Goal: Task Accomplishment & Management: Manage account settings

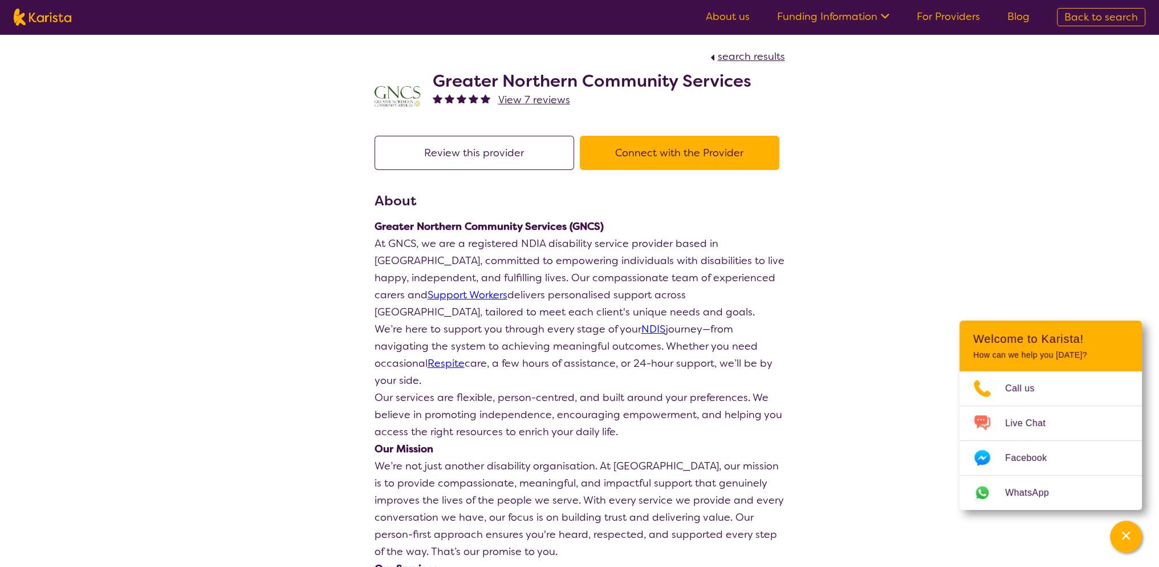
click at [949, 17] on link "For Providers" at bounding box center [948, 17] width 63 height 14
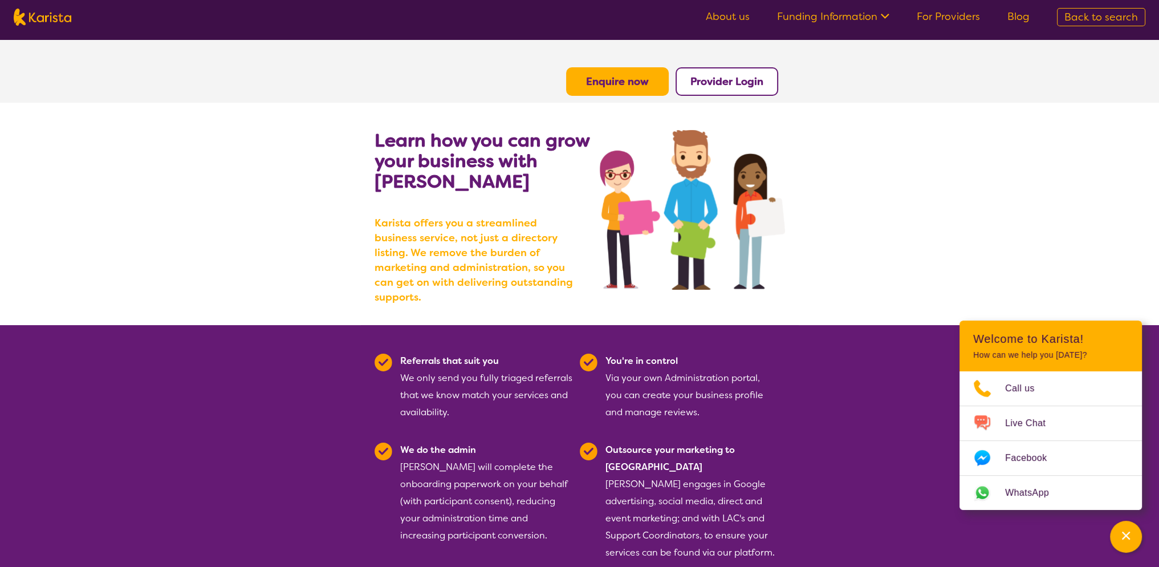
click at [727, 83] on b "Provider Login" at bounding box center [726, 82] width 73 height 14
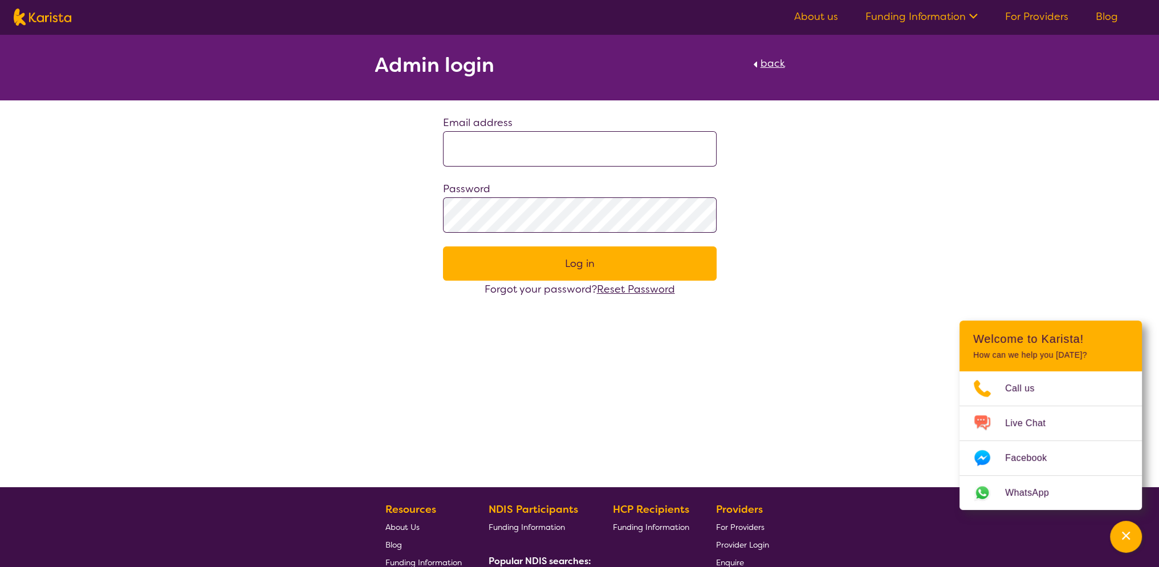
click at [515, 143] on input at bounding box center [580, 148] width 274 height 35
type input "**********"
click at [608, 264] on button "Log in" at bounding box center [580, 263] width 274 height 34
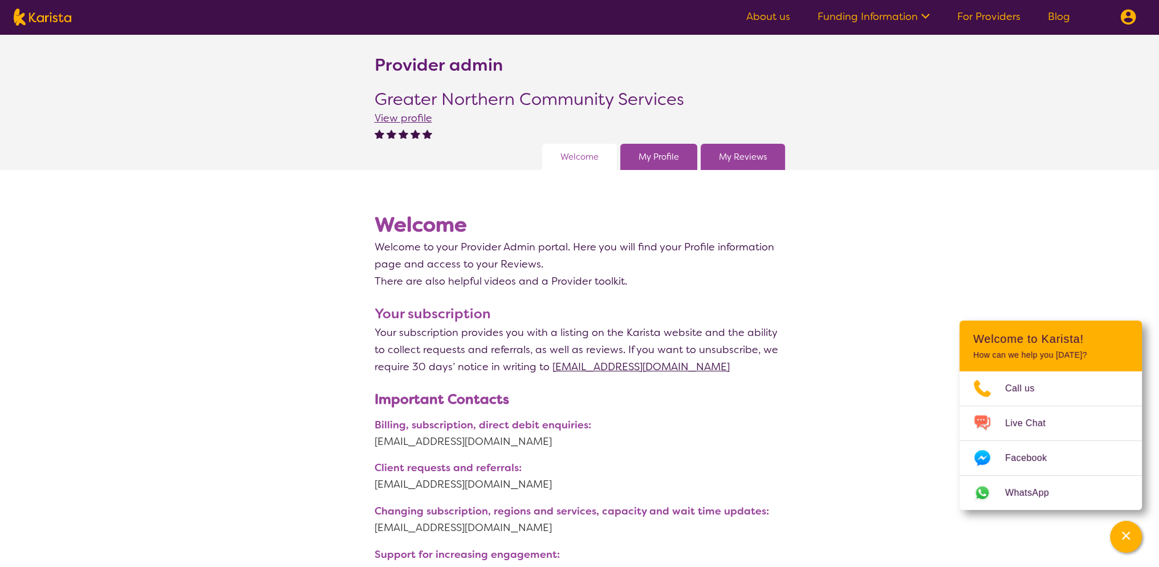
click at [652, 153] on link "My Profile" at bounding box center [658, 156] width 40 height 17
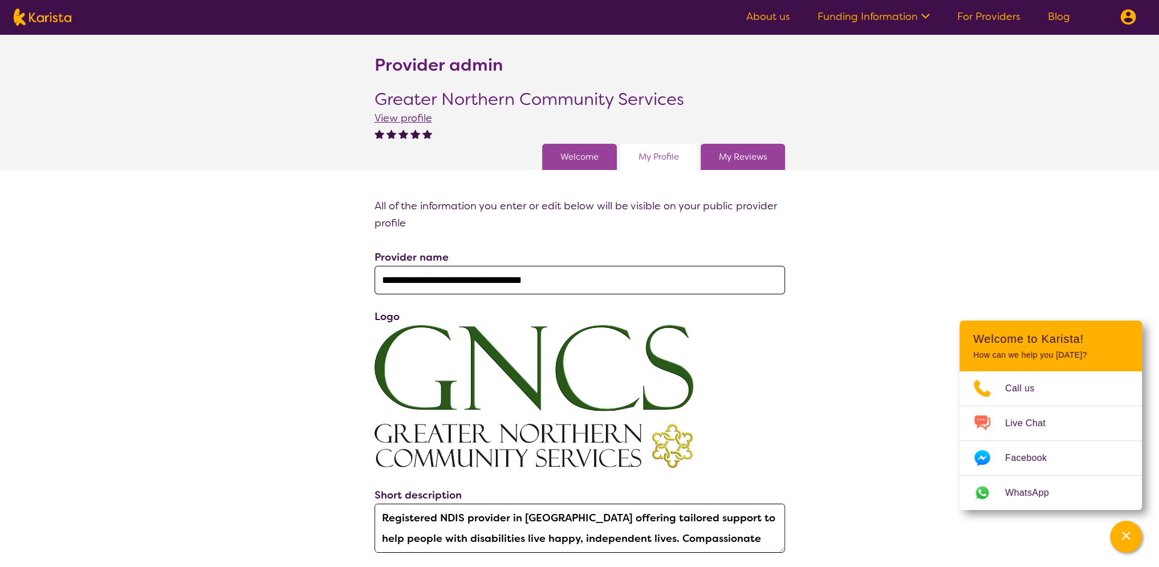
click at [563, 162] on link "Welcome" at bounding box center [579, 156] width 38 height 17
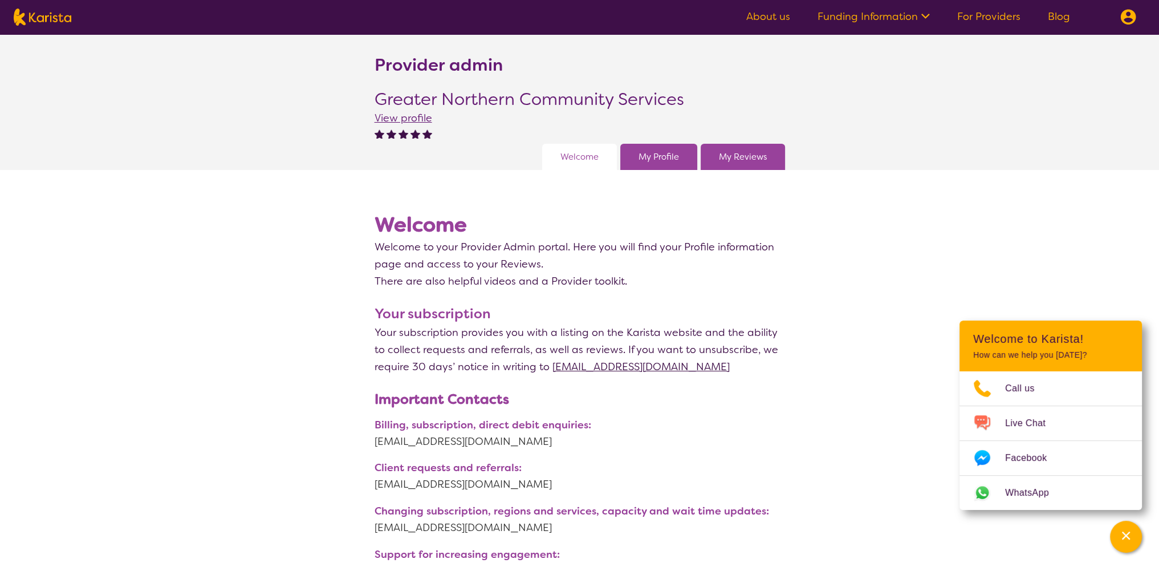
click at [924, 15] on icon at bounding box center [925, 16] width 9 height 5
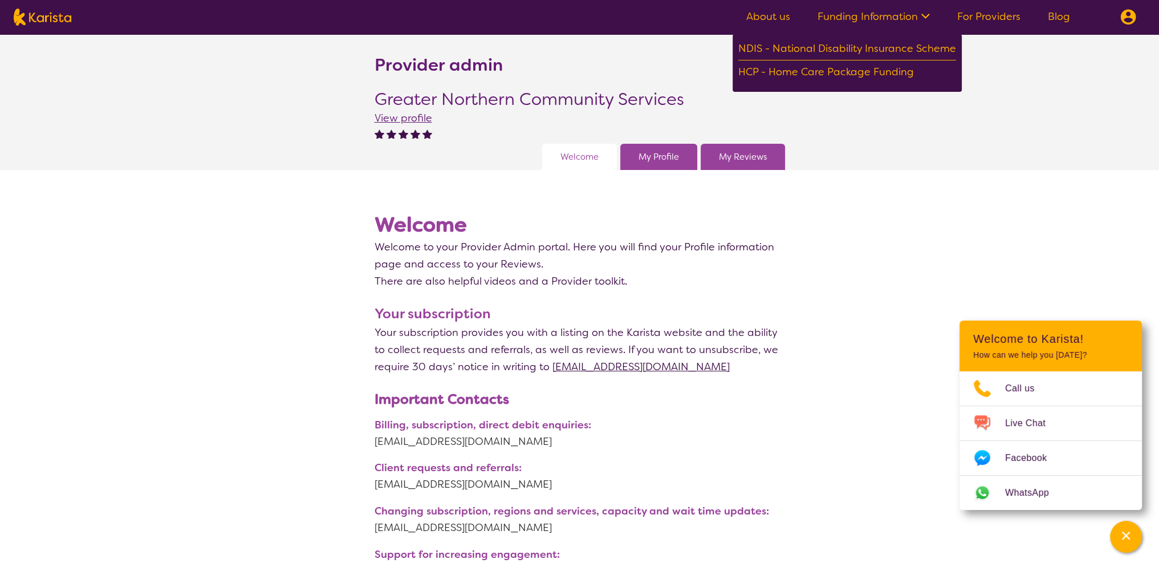
click at [924, 15] on icon at bounding box center [925, 16] width 9 height 5
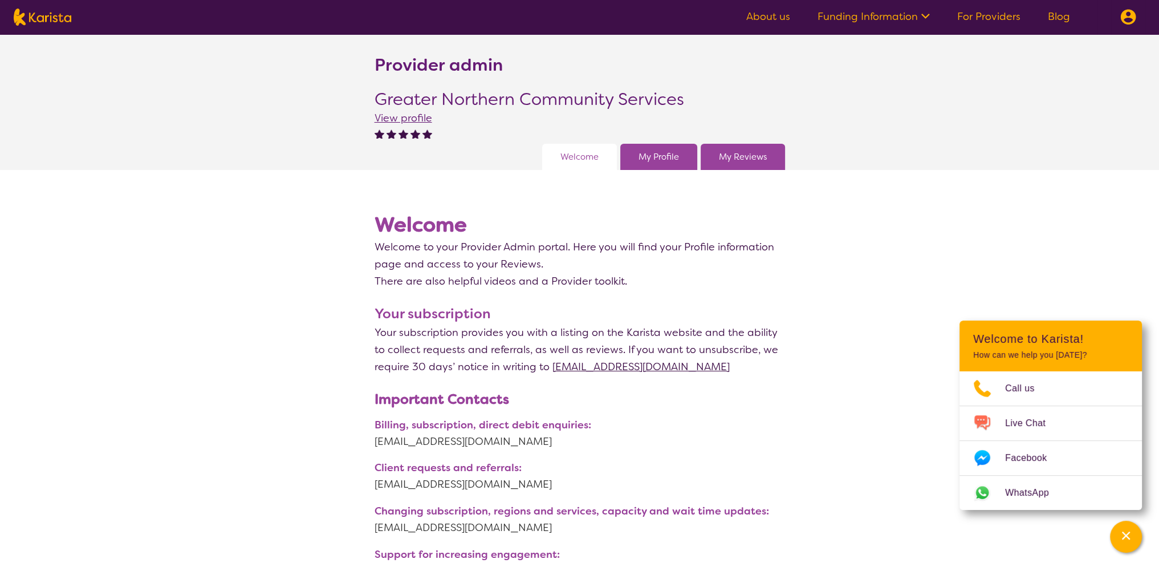
click at [1129, 19] on img at bounding box center [1128, 17] width 16 height 16
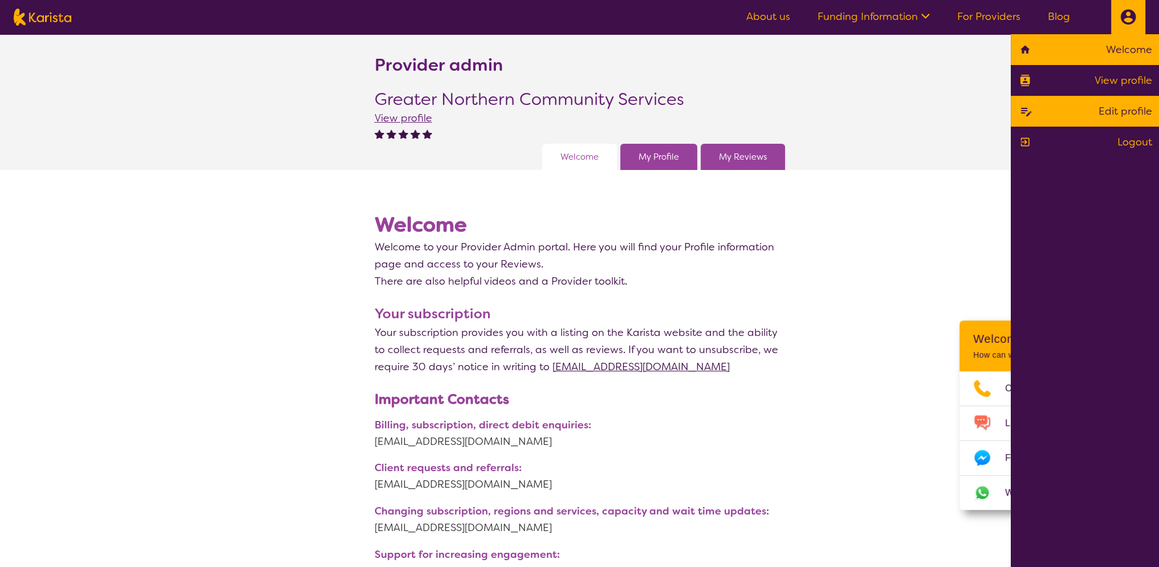
click at [1117, 111] on link "Edit profile" at bounding box center [1084, 111] width 135 height 17
click at [1108, 118] on link "Edit profile" at bounding box center [1084, 111] width 135 height 17
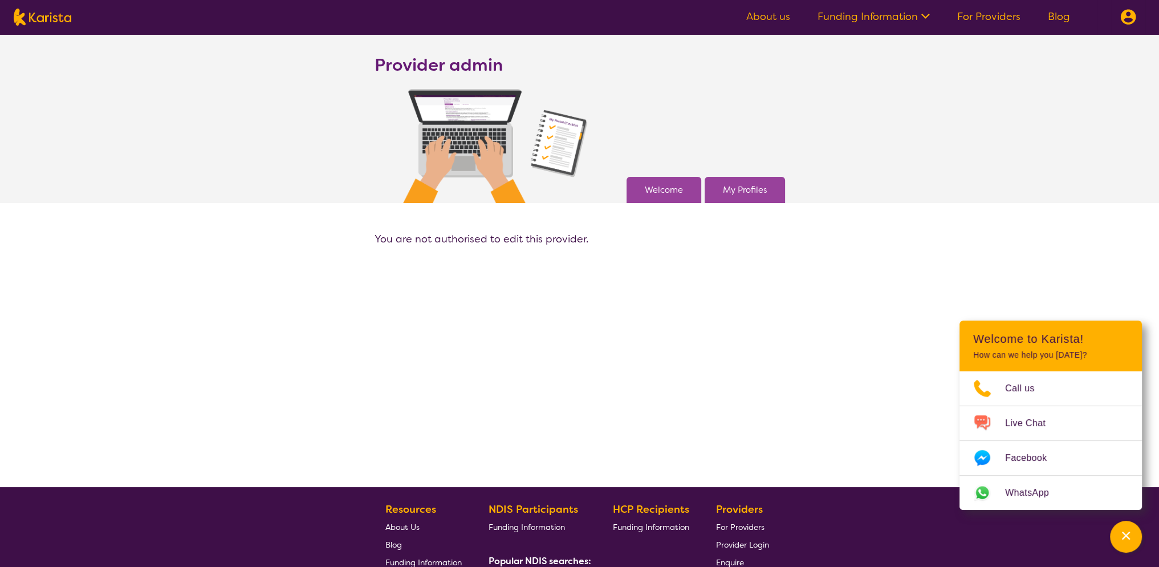
click at [1128, 11] on img at bounding box center [1128, 17] width 16 height 16
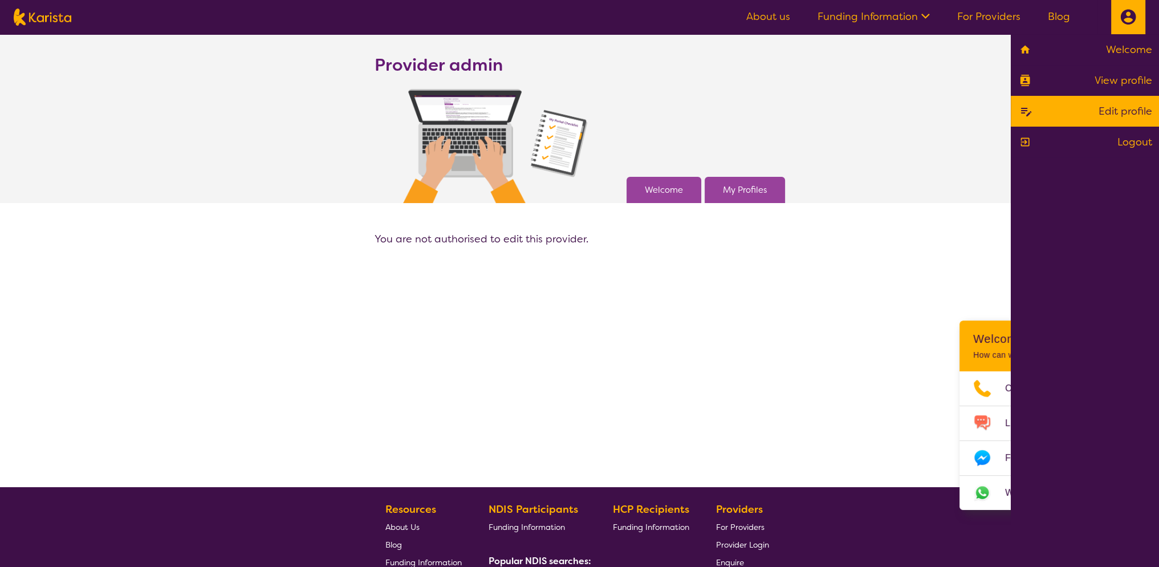
click at [1128, 11] on img at bounding box center [1128, 17] width 16 height 16
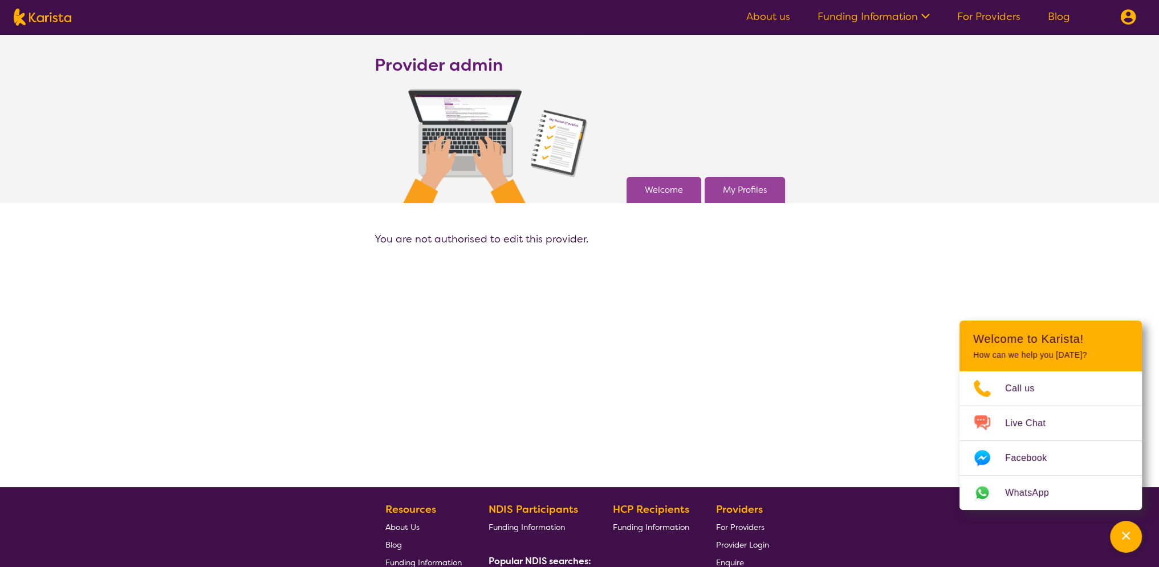
click at [718, 192] on div "My Profiles" at bounding box center [745, 190] width 80 height 26
click at [743, 193] on link "My Profiles" at bounding box center [745, 189] width 44 height 17
click at [769, 15] on link "About us" at bounding box center [768, 17] width 44 height 14
